Goal: Task Accomplishment & Management: Manage account settings

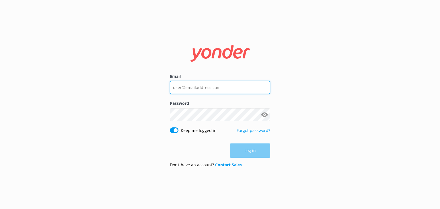
type input "[EMAIL_ADDRESS][DOMAIN_NAME]"
click at [246, 149] on div "Log in" at bounding box center [220, 151] width 100 height 14
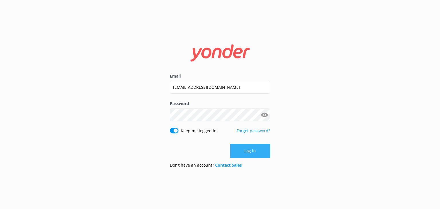
click at [245, 149] on button "Log in" at bounding box center [250, 151] width 40 height 14
